Goal: Task Accomplishment & Management: Manage account settings

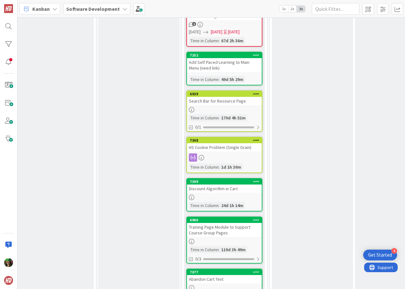
scroll to position [632, 176]
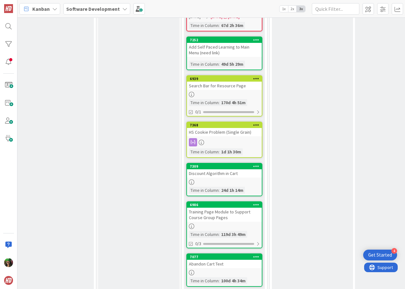
click at [227, 140] on div at bounding box center [224, 142] width 75 height 8
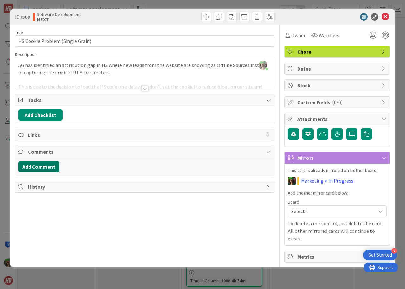
click at [49, 167] on button "Add Comment" at bounding box center [38, 166] width 41 height 11
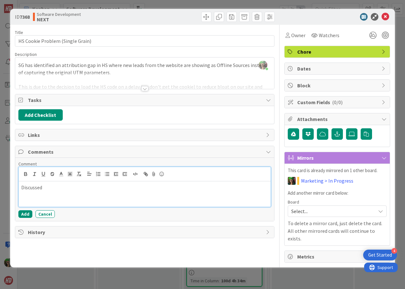
click at [54, 187] on p "Discussed" at bounding box center [144, 187] width 247 height 7
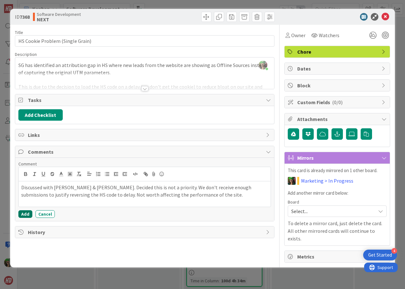
click at [23, 214] on button "Add" at bounding box center [25, 214] width 14 height 8
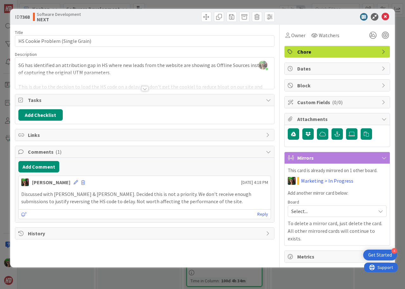
drag, startPoint x: 24, startPoint y: 215, endPoint x: 27, endPoint y: 211, distance: 4.8
click at [24, 215] on icon at bounding box center [24, 214] width 6 height 4
click at [24, 213] on icon at bounding box center [24, 214] width 6 height 4
click at [187, 196] on p "Discussed with [PERSON_NAME] & [PERSON_NAME]. Decided this is not a priority. W…" at bounding box center [144, 197] width 247 height 14
click at [386, 16] on icon at bounding box center [386, 17] width 8 height 8
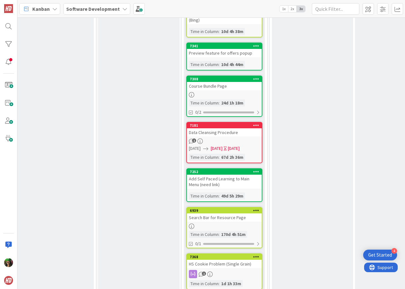
scroll to position [569, 176]
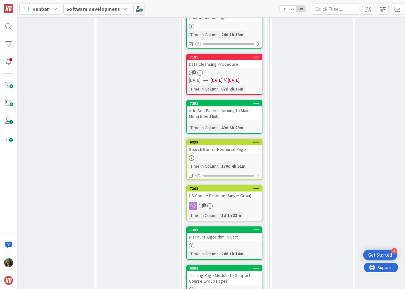
click at [232, 202] on div "1" at bounding box center [224, 205] width 75 height 8
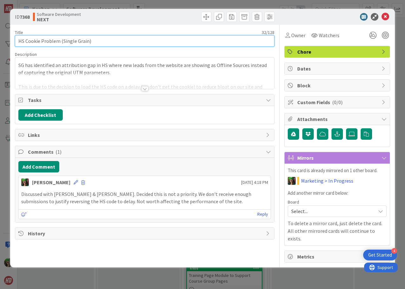
click at [117, 41] on input "HS Cookie Problem (Single Grain)" at bounding box center [145, 40] width 260 height 11
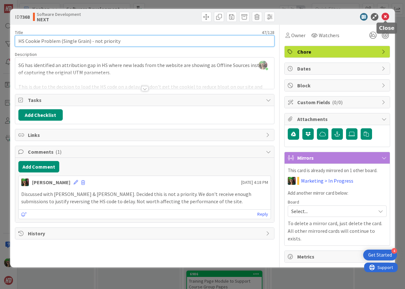
type input "HS Cookie Problem (Single Grain) - not priority"
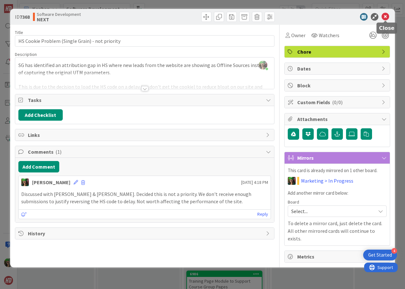
click at [388, 18] on icon at bounding box center [386, 17] width 8 height 8
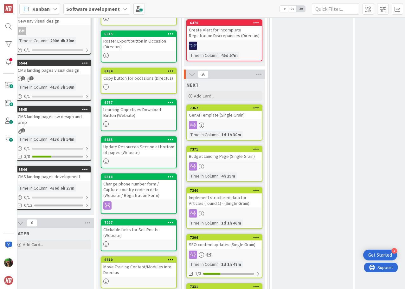
scroll to position [93, 176]
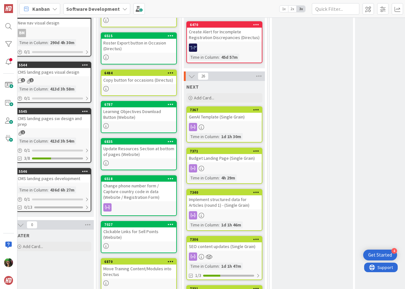
click at [230, 121] on link "7367 GenAI Template (Single Grain) Time in Column : 1d 1h 30m" at bounding box center [225, 124] width 76 height 36
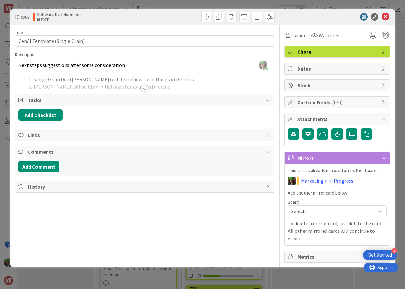
click at [145, 88] on div at bounding box center [145, 88] width 7 height 5
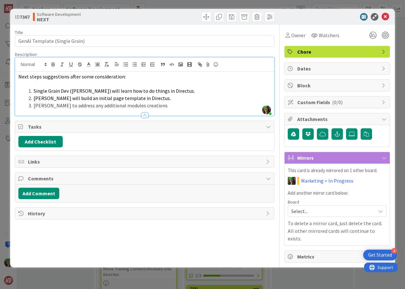
click at [152, 105] on li "[PERSON_NAME] to address any additional modules creations" at bounding box center [148, 105] width 245 height 7
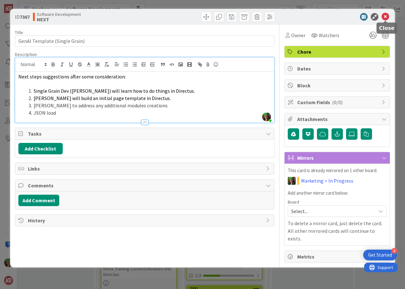
click at [385, 16] on icon at bounding box center [386, 17] width 8 height 8
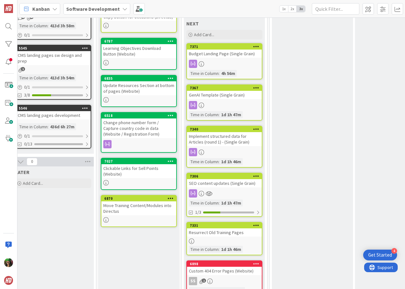
scroll to position [156, 176]
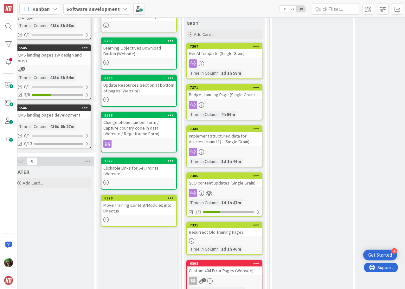
click at [229, 63] on div at bounding box center [224, 63] width 75 height 8
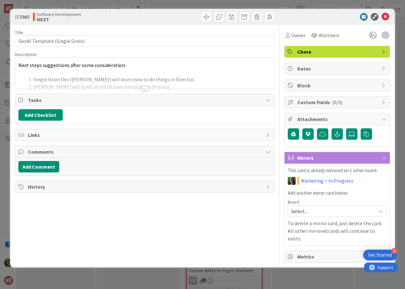
click at [145, 86] on div at bounding box center [145, 88] width 7 height 5
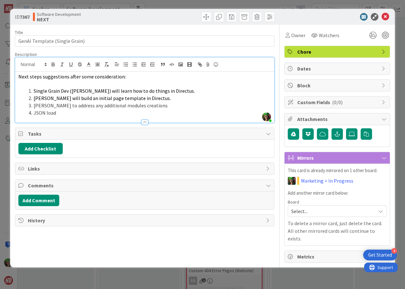
click at [143, 103] on li "[PERSON_NAME] to address any additional modules creations" at bounding box center [148, 105] width 245 height 7
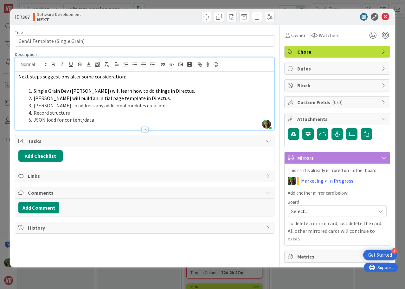
click at [324, 67] on span "Dates" at bounding box center [338, 69] width 81 height 8
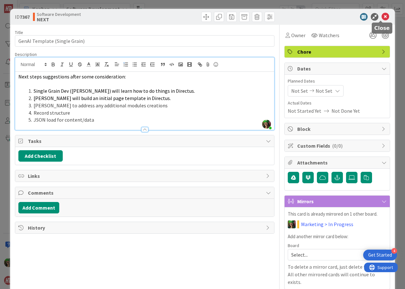
click at [382, 16] on icon at bounding box center [386, 17] width 8 height 8
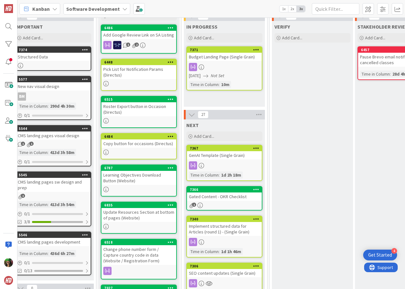
click at [230, 63] on div at bounding box center [224, 67] width 75 height 8
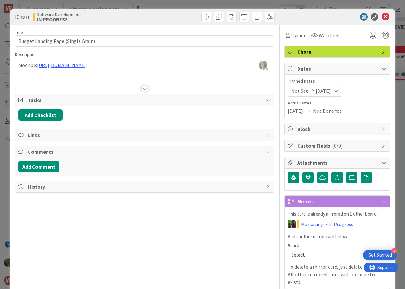
click at [335, 89] on div "Not Set [DATE]" at bounding box center [315, 90] width 54 height 11
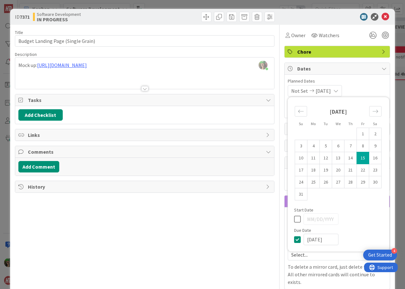
type input "[DATE]"
click at [382, 17] on icon at bounding box center [386, 17] width 8 height 8
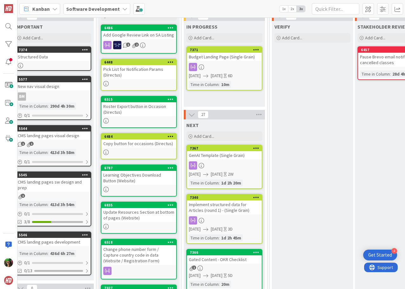
click at [217, 63] on div at bounding box center [224, 67] width 75 height 8
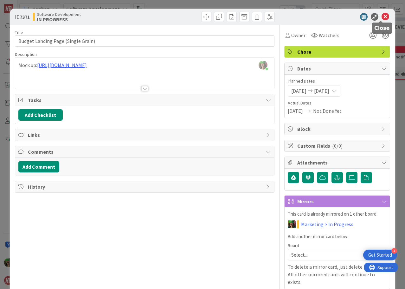
click at [382, 18] on icon at bounding box center [386, 17] width 8 height 8
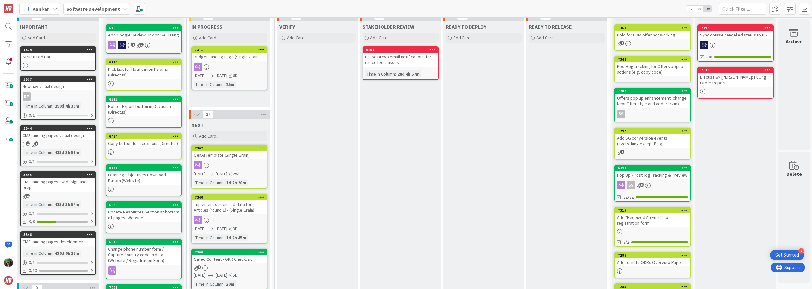
click at [105, 8] on b "Software Development" at bounding box center [93, 9] width 54 height 6
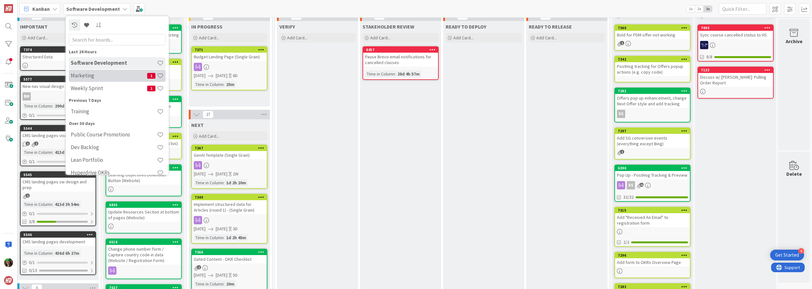
click at [100, 75] on h4 "Marketing" at bounding box center [109, 75] width 76 height 6
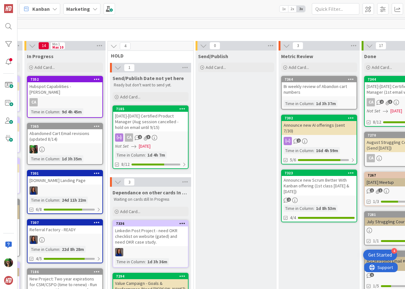
scroll to position [0, 251]
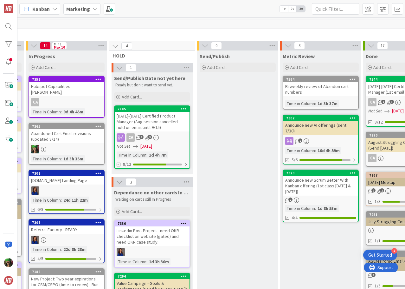
click at [58, 132] on div "Abandoned Cart Email revisions (updated 8/14)" at bounding box center [66, 136] width 75 height 14
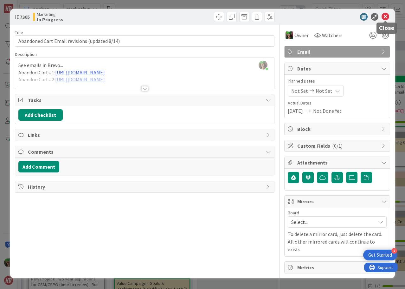
click at [385, 16] on icon at bounding box center [386, 17] width 8 height 8
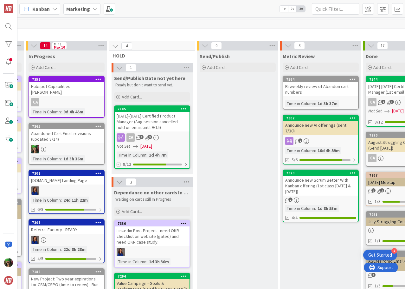
click at [66, 139] on link "7365 Abandoned Cart Email revisions (updated 8/14) Time in Column : 1d 3h 36m" at bounding box center [67, 144] width 76 height 42
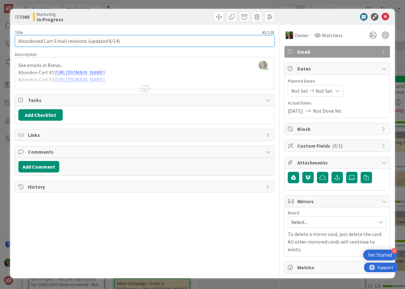
drag, startPoint x: 89, startPoint y: 40, endPoint x: 106, endPoint y: 40, distance: 17.8
click at [106, 40] on input "Abandoned Cart Email revisions (updated 8/14)" at bounding box center [145, 40] width 260 height 11
type input "Abandoned Cart Email revisions (done 8/14)"
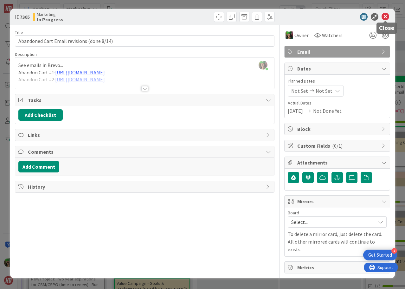
click at [385, 16] on icon at bounding box center [386, 17] width 8 height 8
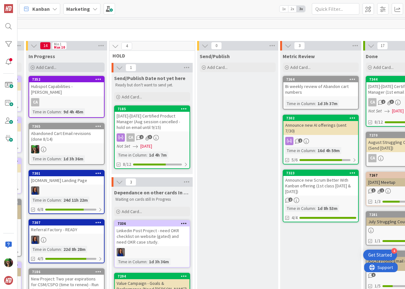
click at [46, 66] on span "Add Card..." at bounding box center [46, 67] width 20 height 6
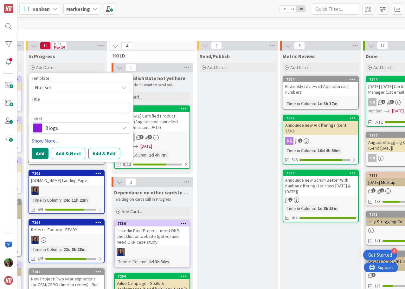
click at [56, 129] on span "Blogs" at bounding box center [80, 127] width 70 height 9
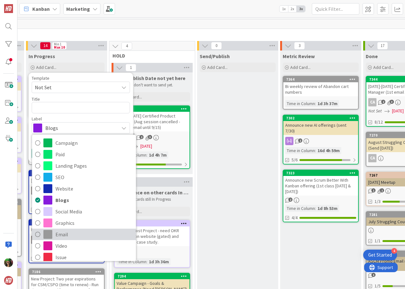
click at [79, 234] on span "Email" at bounding box center [94, 234] width 77 height 10
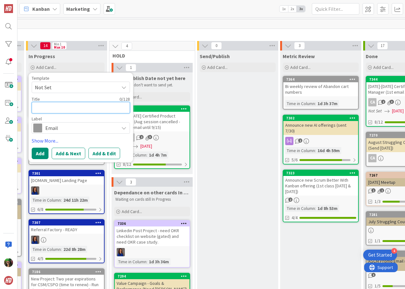
click at [48, 107] on textarea at bounding box center [81, 107] width 98 height 11
paste textarea "evaluate whether to do another email to promote"
type textarea "x"
type textarea "evaluate whether to do another email to promote"
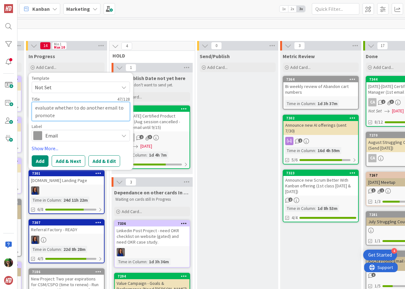
drag, startPoint x: 38, startPoint y: 108, endPoint x: 30, endPoint y: 107, distance: 8.3
click at [30, 107] on div "Template Not Set Title 47 / 128 evaluate whether to do another email to promote…" at bounding box center [81, 121] width 105 height 97
type textarea "x"
type textarea "Evaluate whether to do another email to promote"
click at [72, 113] on textarea "Evaluate whether to do another email to promote" at bounding box center [81, 111] width 98 height 19
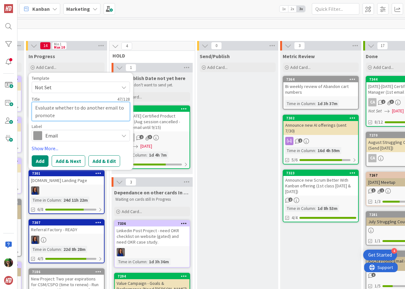
type textarea "x"
type textarea "Evaluate whether to do another email to promote"
type textarea "x"
type textarea "Evaluate whether to do another email to promote S"
type textarea "x"
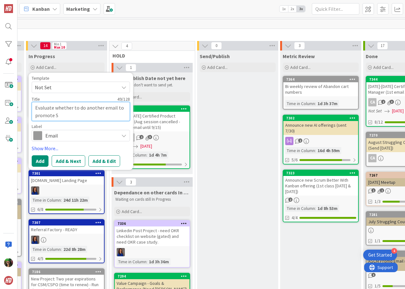
type textarea "Evaluate whether to do another email to promote SB"
type textarea "x"
type textarea "Evaluate whether to do another email to promote SBK"
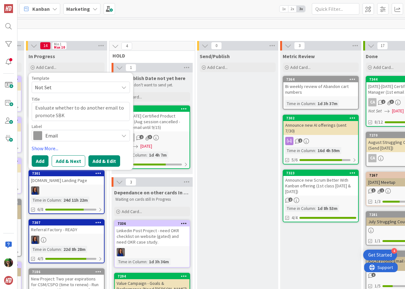
click at [96, 159] on button "Add & Edit" at bounding box center [105, 160] width 32 height 11
type textarea "x"
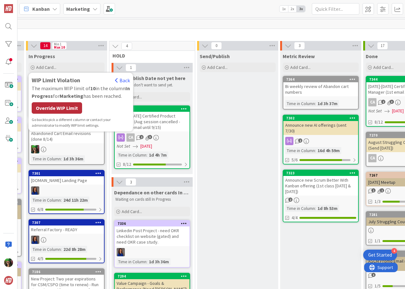
click at [73, 109] on div "Override WIP Limit" at bounding box center [57, 107] width 50 height 11
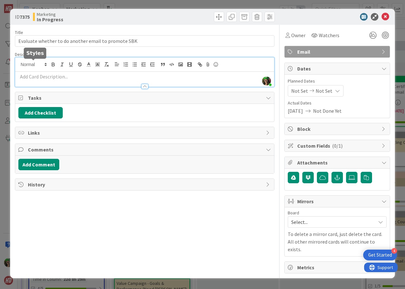
click at [36, 65] on div "[PERSON_NAME] just joined" at bounding box center [144, 71] width 259 height 29
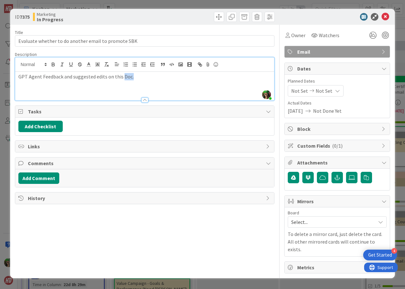
drag, startPoint x: 122, startPoint y: 77, endPoint x: 130, endPoint y: 76, distance: 8.3
click at [130, 76] on p "GPT Agent Feedback and suggested edits on this Doc." at bounding box center [144, 76] width 253 height 7
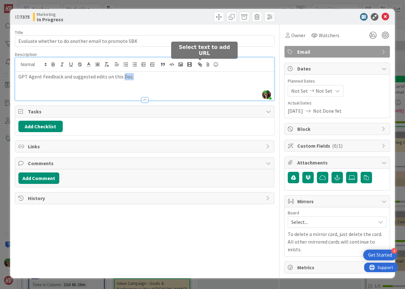
click at [201, 62] on icon "button" at bounding box center [200, 65] width 6 height 6
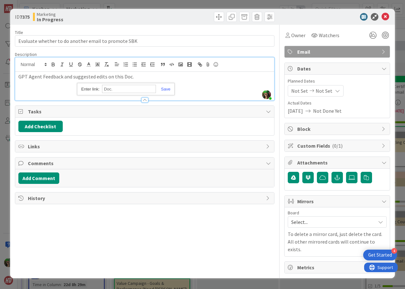
paste input "[URL][DOMAIN_NAME]"
type input "[URL][DOMAIN_NAME]"
click at [167, 86] on div "[URL][DOMAIN_NAME]" at bounding box center [125, 89] width 97 height 12
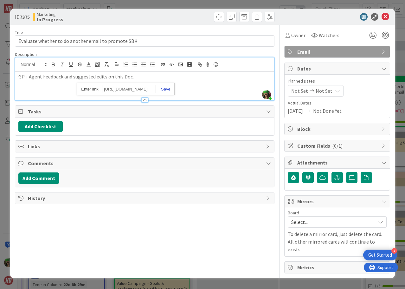
click at [167, 87] on div "[URL][DOMAIN_NAME]" at bounding box center [125, 89] width 97 height 12
click at [167, 88] on link at bounding box center [163, 89] width 15 height 5
click at [167, 88] on div "GPT Agent Feedback and suggested edits on this Doc." at bounding box center [144, 86] width 259 height 29
click at [385, 16] on icon at bounding box center [386, 17] width 8 height 8
